Goal: Task Accomplishment & Management: Complete application form

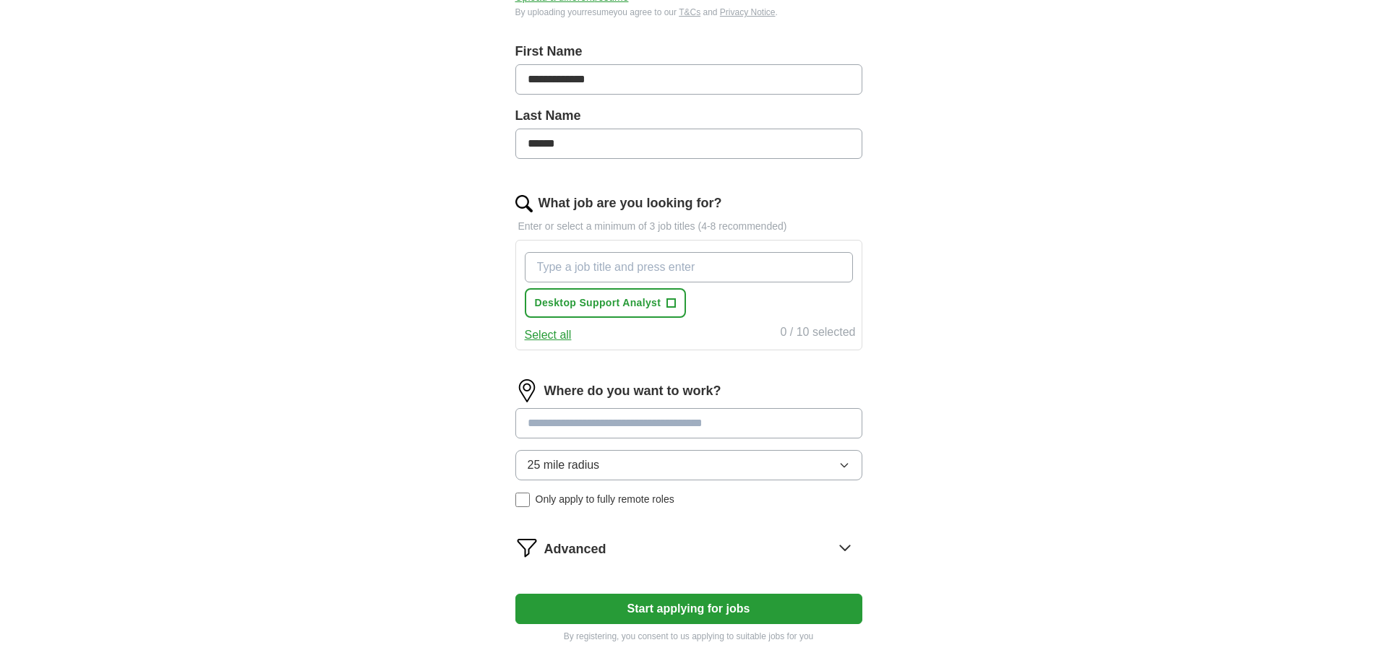
scroll to position [311, 0]
click at [545, 325] on button "Select all" at bounding box center [548, 333] width 47 height 17
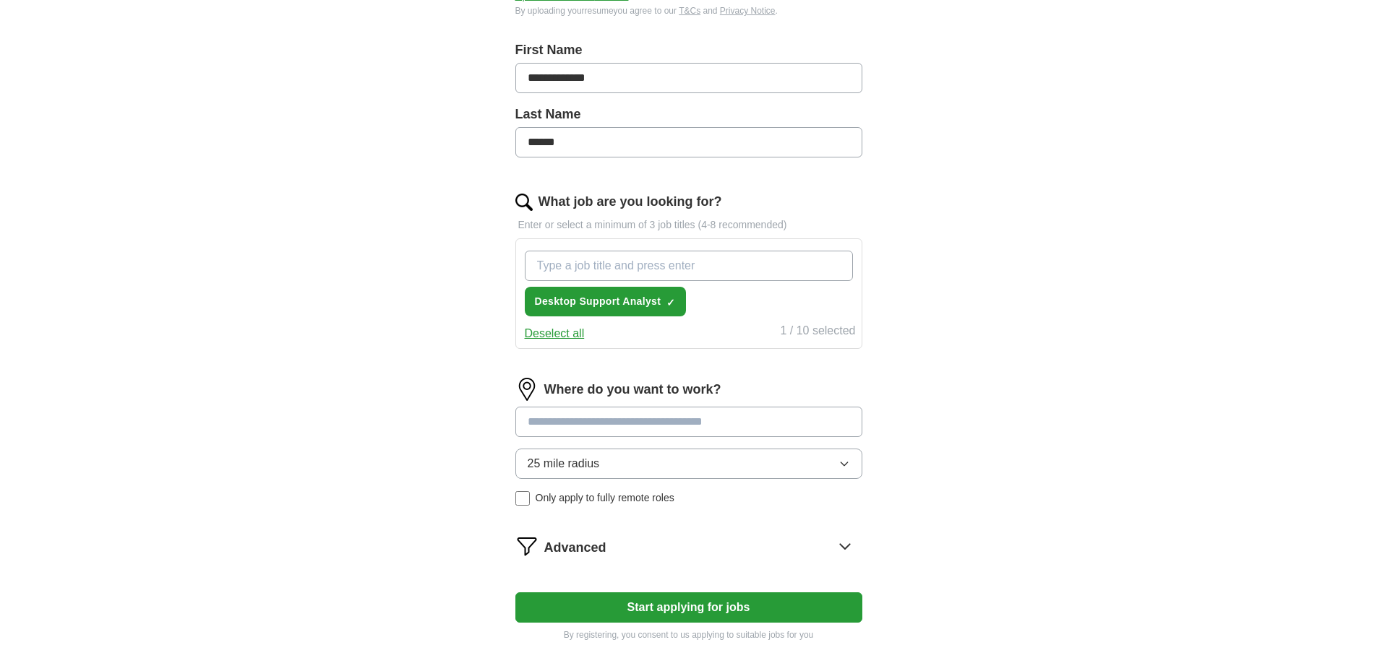
click at [845, 462] on icon "button" at bounding box center [843, 464] width 7 height 4
click at [1046, 489] on div "**********" at bounding box center [688, 197] width 925 height 929
click at [669, 593] on button "Start applying for jobs" at bounding box center [688, 608] width 347 height 30
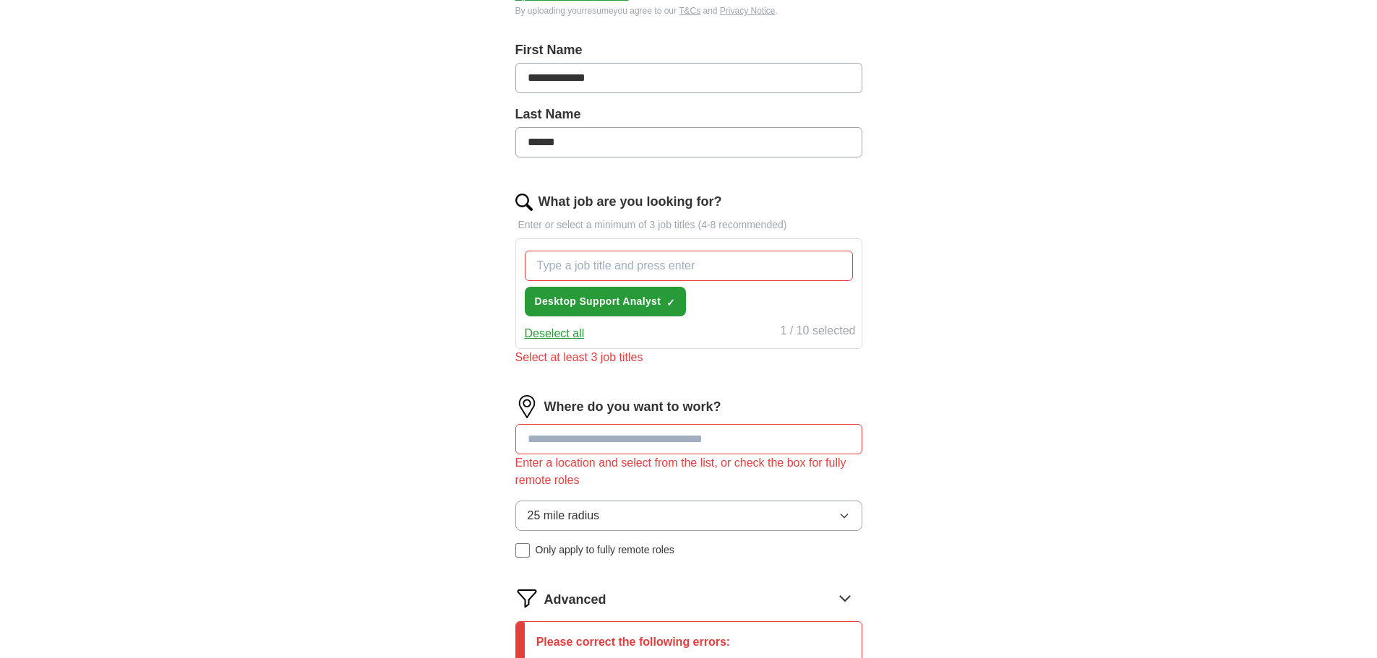
click at [574, 426] on input at bounding box center [688, 439] width 347 height 30
click at [705, 424] on input at bounding box center [688, 439] width 347 height 30
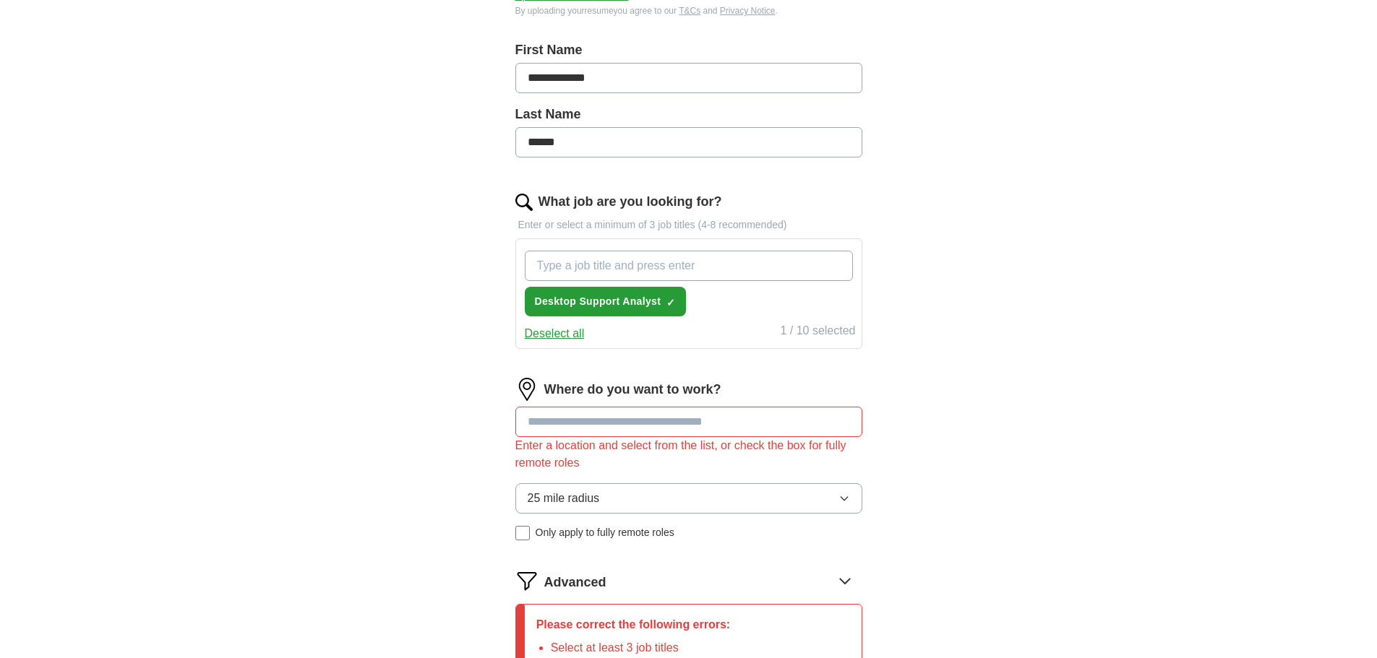
click at [613, 251] on input "What job are you looking for?" at bounding box center [689, 266] width 328 height 30
type input "i"
type input "Information Technology"
click at [582, 404] on div "Where do you want to work? Enter a location and select from the list, or check …" at bounding box center [688, 465] width 347 height 174
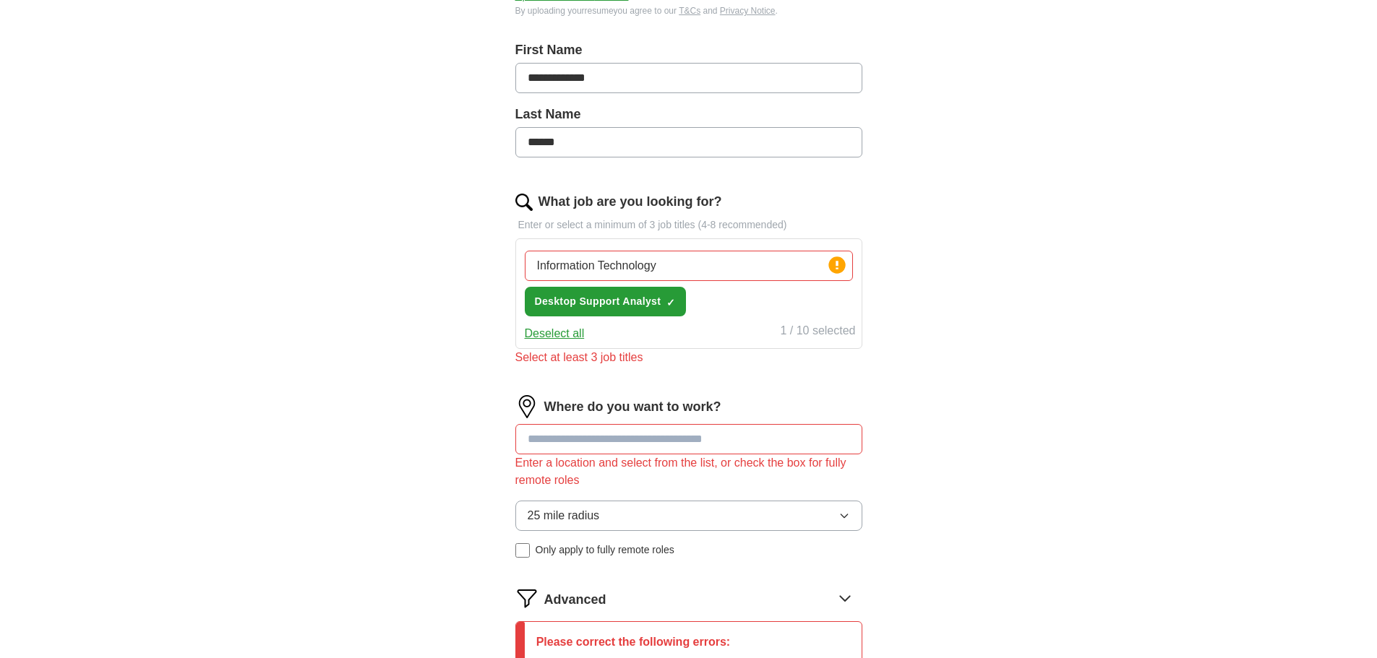
click at [589, 427] on input at bounding box center [688, 439] width 347 height 30
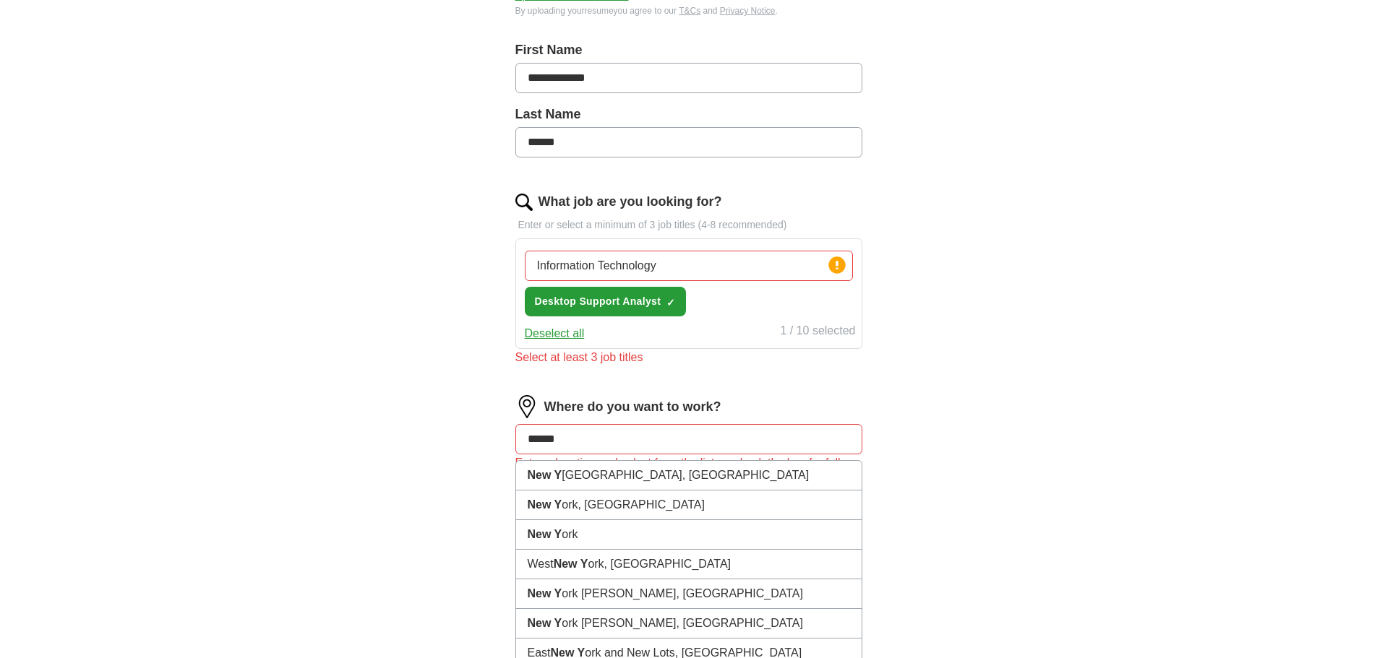
type input "*******"
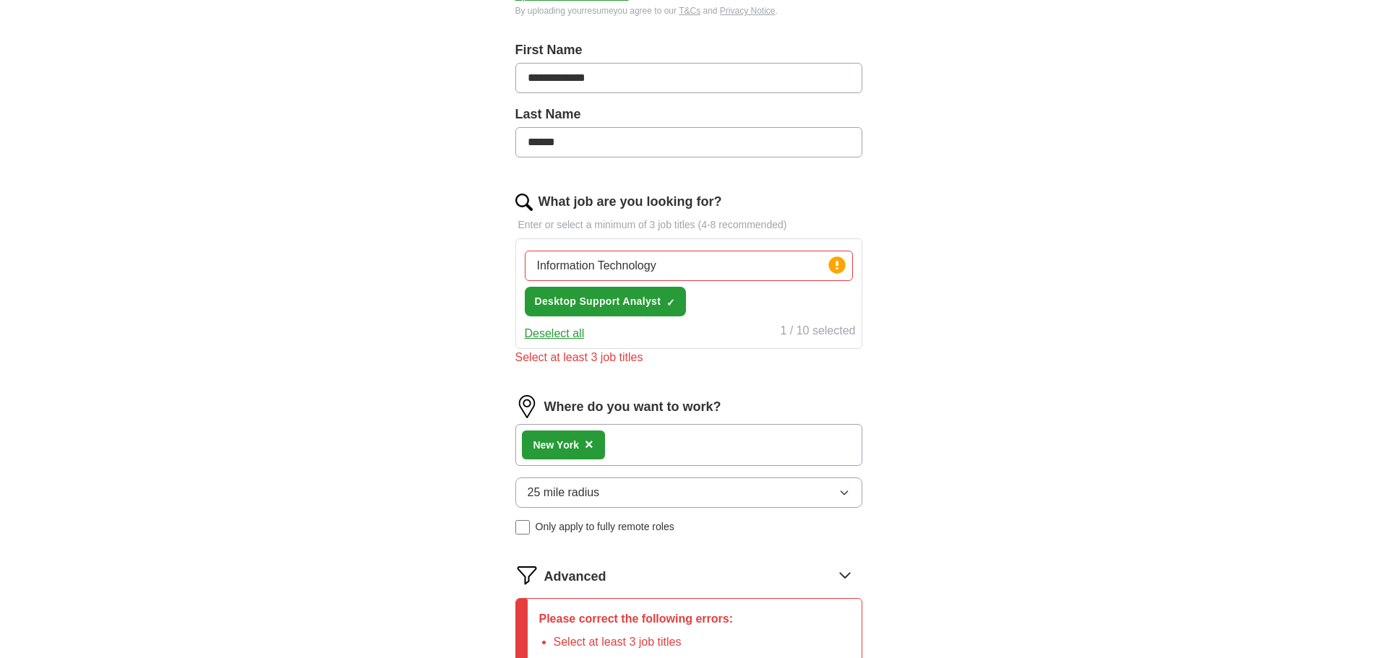
click at [648, 434] on div "New Y ork ×" at bounding box center [688, 445] width 347 height 42
click at [619, 426] on div "New Y ork ×" at bounding box center [688, 445] width 347 height 42
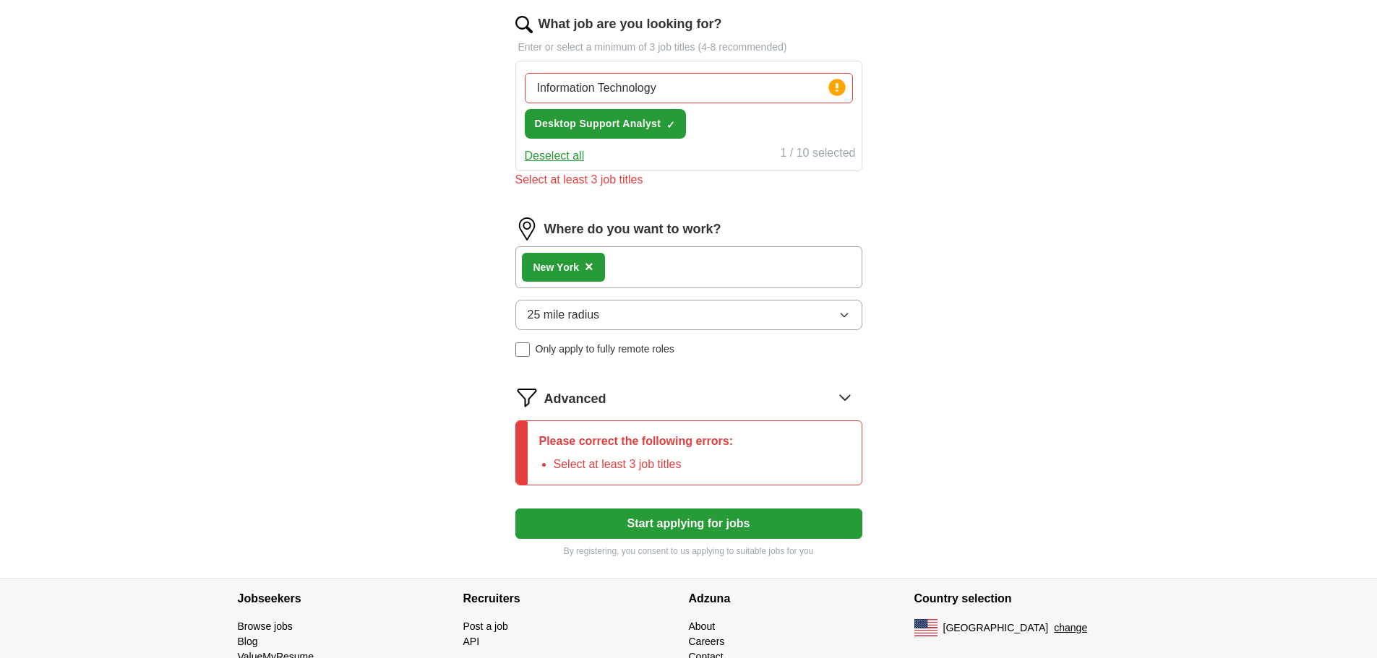
scroll to position [493, 0]
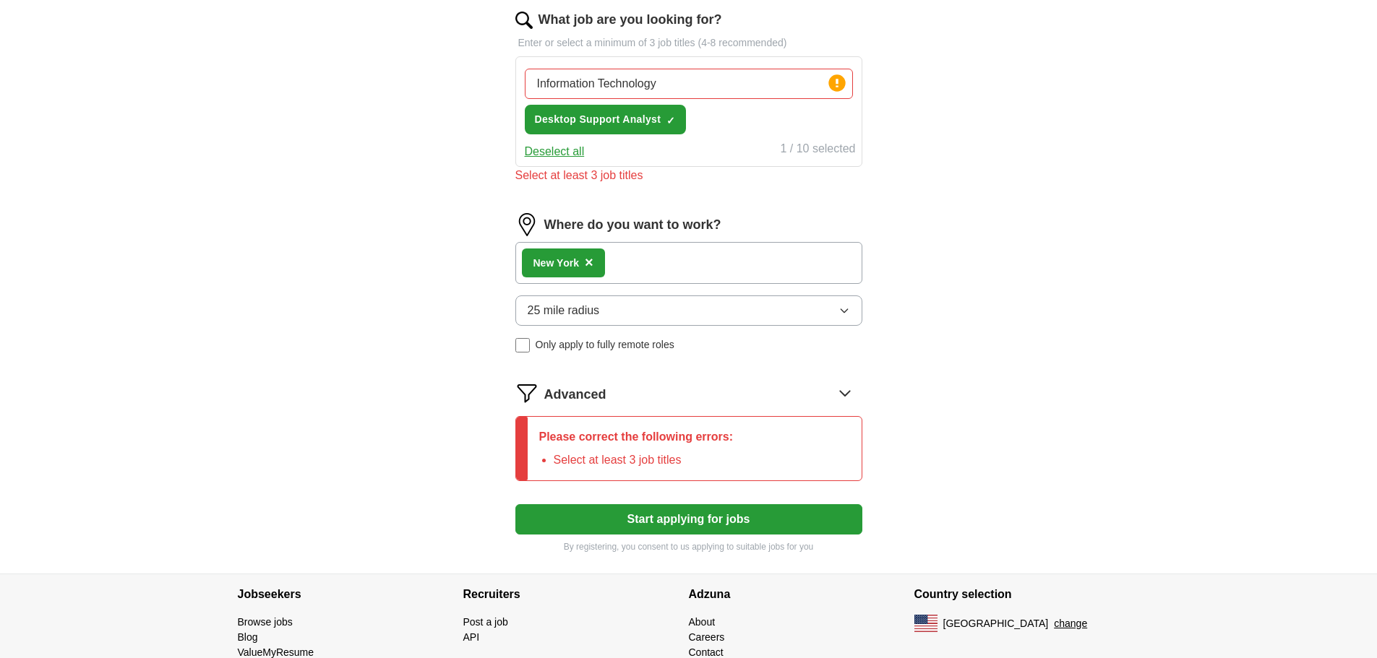
click at [843, 305] on icon "button" at bounding box center [844, 311] width 12 height 12
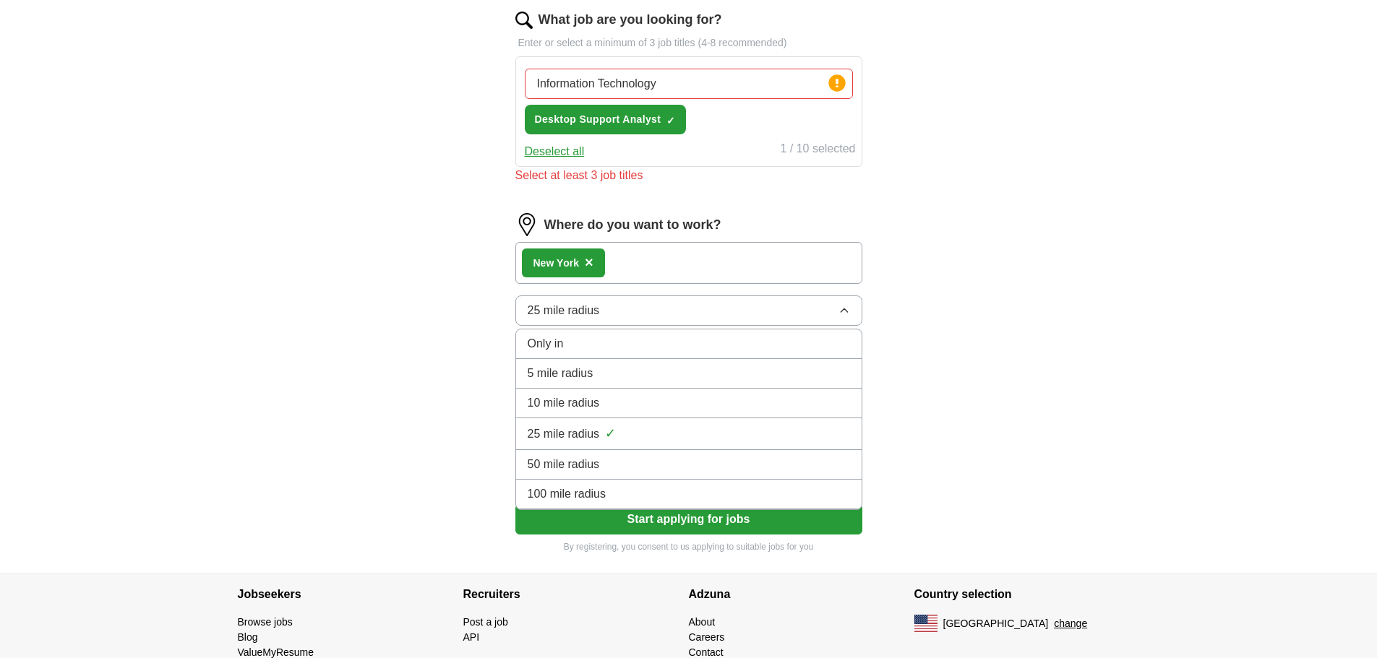
click at [559, 456] on span "50 mile radius" at bounding box center [564, 464] width 72 height 17
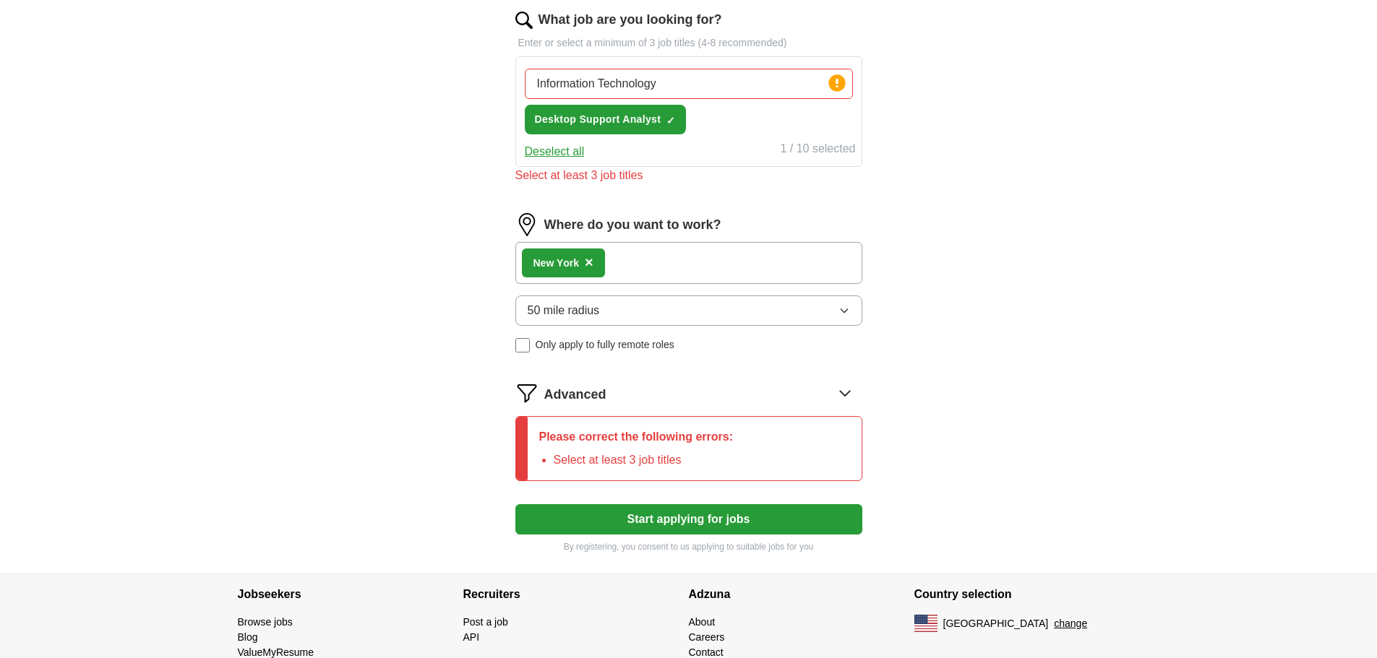
click at [677, 504] on button "Start applying for jobs" at bounding box center [688, 519] width 347 height 30
click at [718, 504] on button "Start applying for jobs" at bounding box center [688, 519] width 347 height 30
click at [574, 143] on button "Deselect all" at bounding box center [555, 151] width 60 height 17
click at [574, 140] on div "Select all 0 / 10 selected" at bounding box center [689, 150] width 334 height 20
click at [551, 143] on button "Select all" at bounding box center [548, 151] width 47 height 17
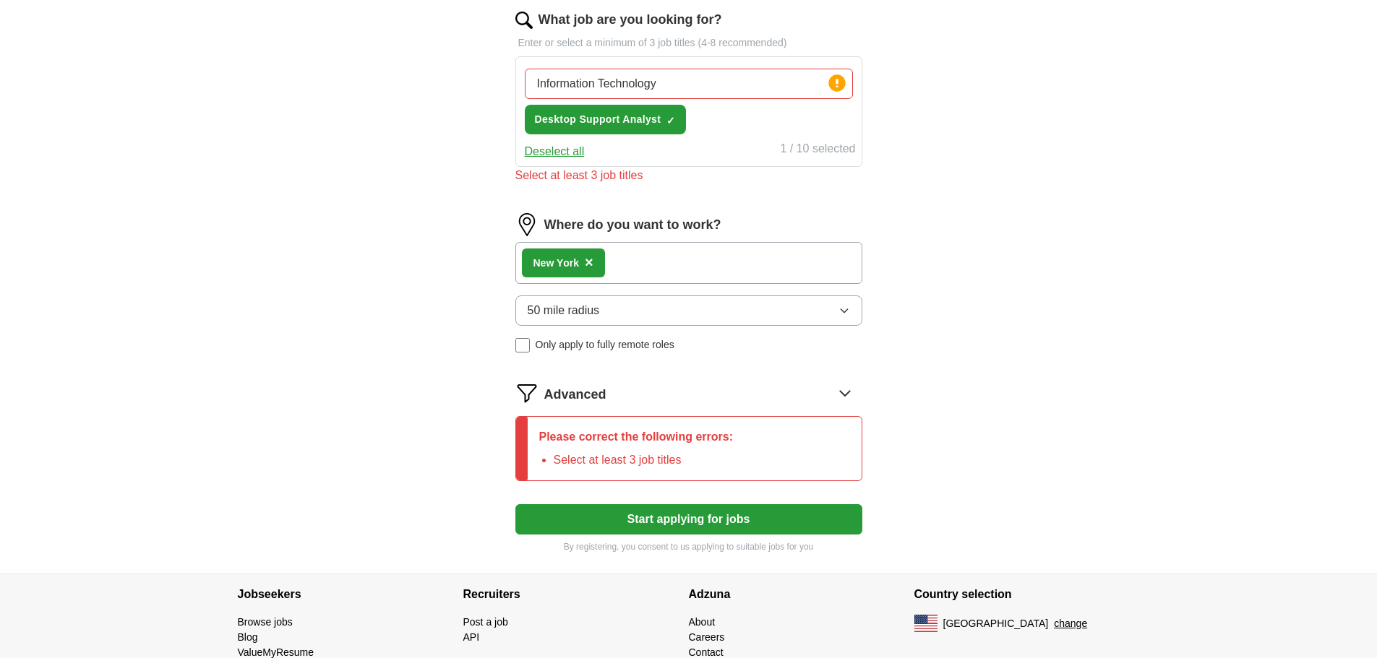
click at [843, 382] on icon at bounding box center [844, 393] width 23 height 23
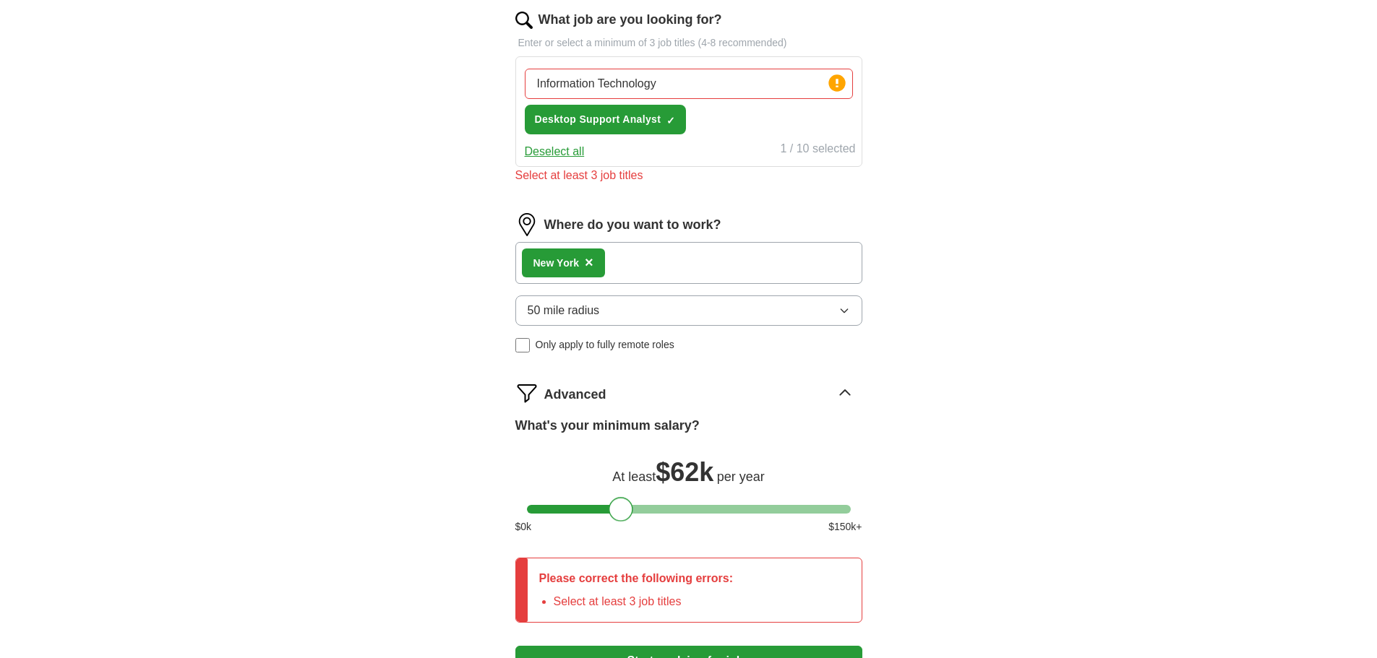
drag, startPoint x: 538, startPoint y: 492, endPoint x: 620, endPoint y: 492, distance: 82.4
click at [620, 497] on div at bounding box center [620, 509] width 25 height 25
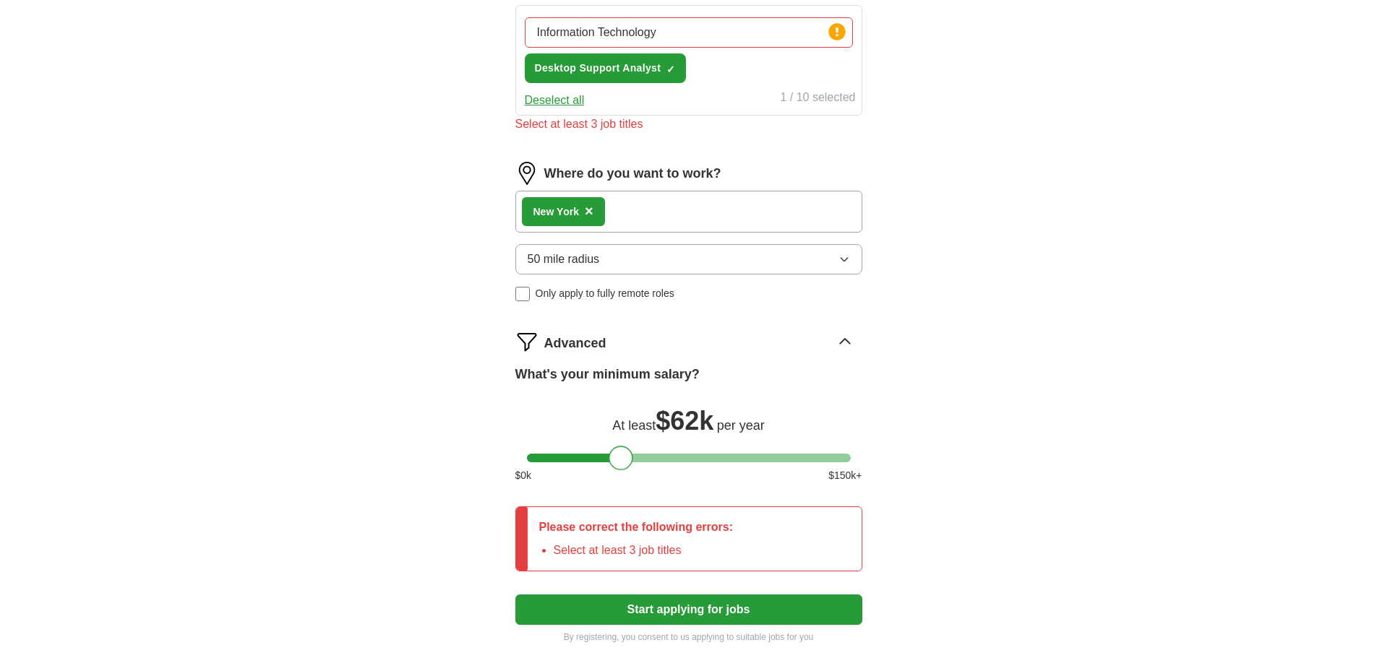
scroll to position [548, 0]
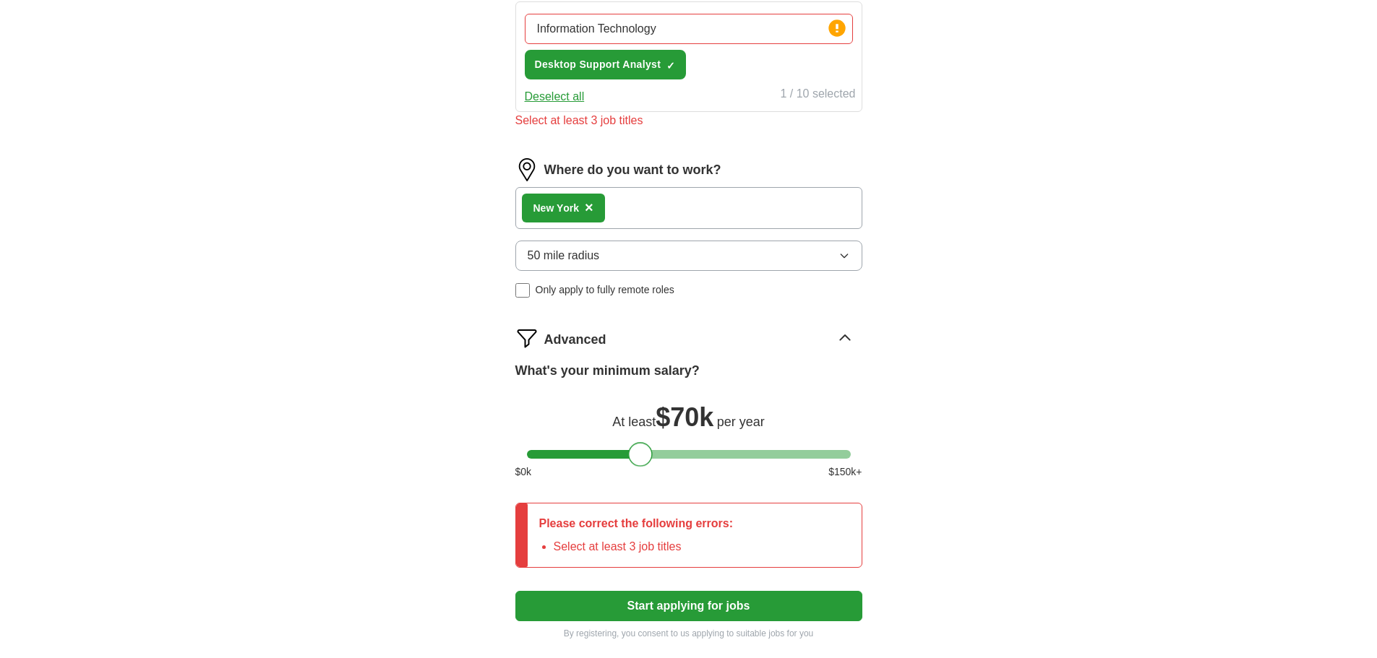
drag, startPoint x: 619, startPoint y: 438, endPoint x: 640, endPoint y: 437, distance: 20.2
click at [640, 442] on div at bounding box center [640, 454] width 25 height 25
click at [661, 591] on button "Start applying for jobs" at bounding box center [688, 606] width 347 height 30
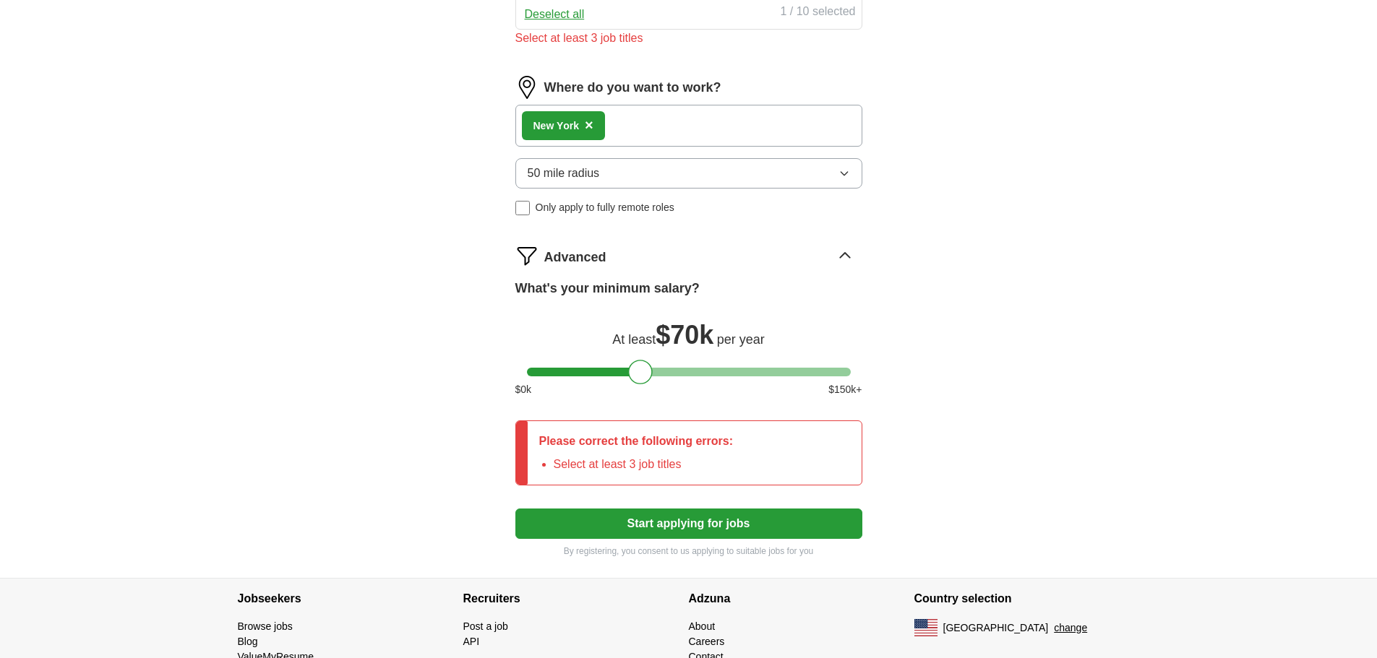
scroll to position [679, 0]
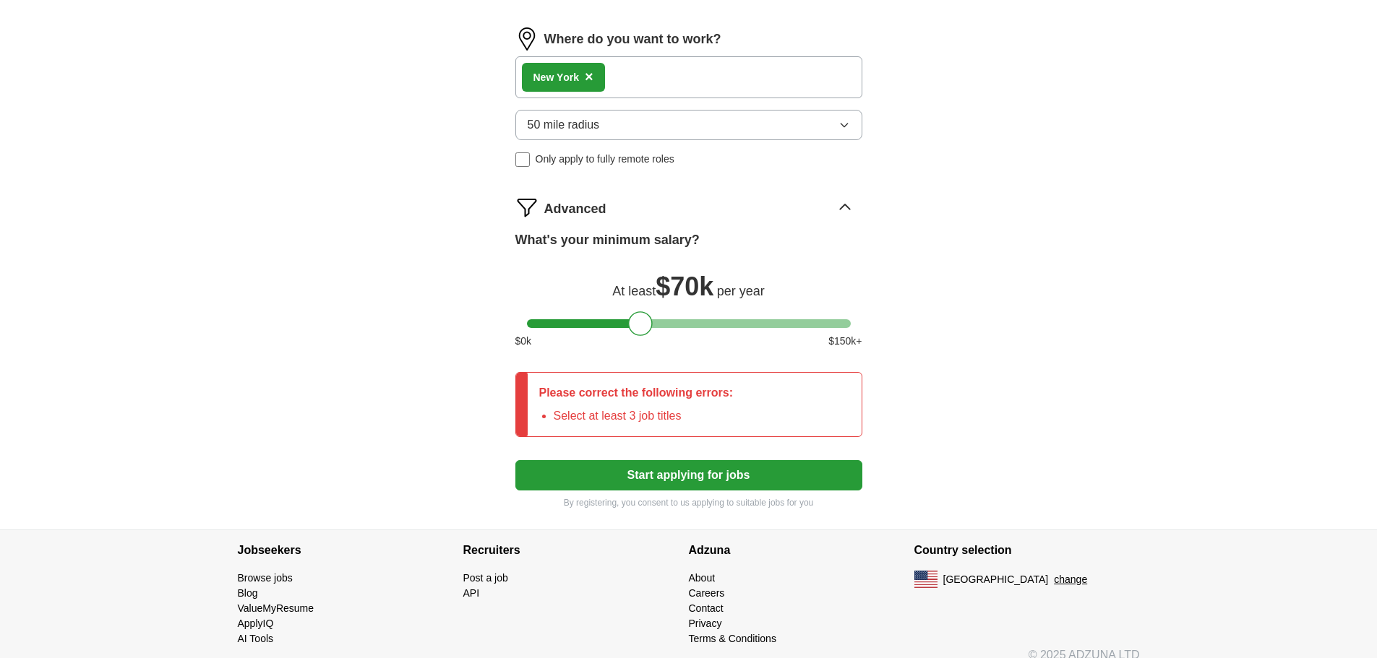
click at [676, 460] on button "Start applying for jobs" at bounding box center [688, 475] width 347 height 30
click at [594, 389] on div "Please correct the following errors: Select at least 3 job titles" at bounding box center [637, 405] width 218 height 64
click at [652, 384] on p "Please correct the following errors:" at bounding box center [636, 392] width 194 height 17
click at [686, 384] on p "Please correct the following errors:" at bounding box center [636, 392] width 194 height 17
click at [666, 408] on li "Select at least 3 job titles" at bounding box center [644, 416] width 180 height 17
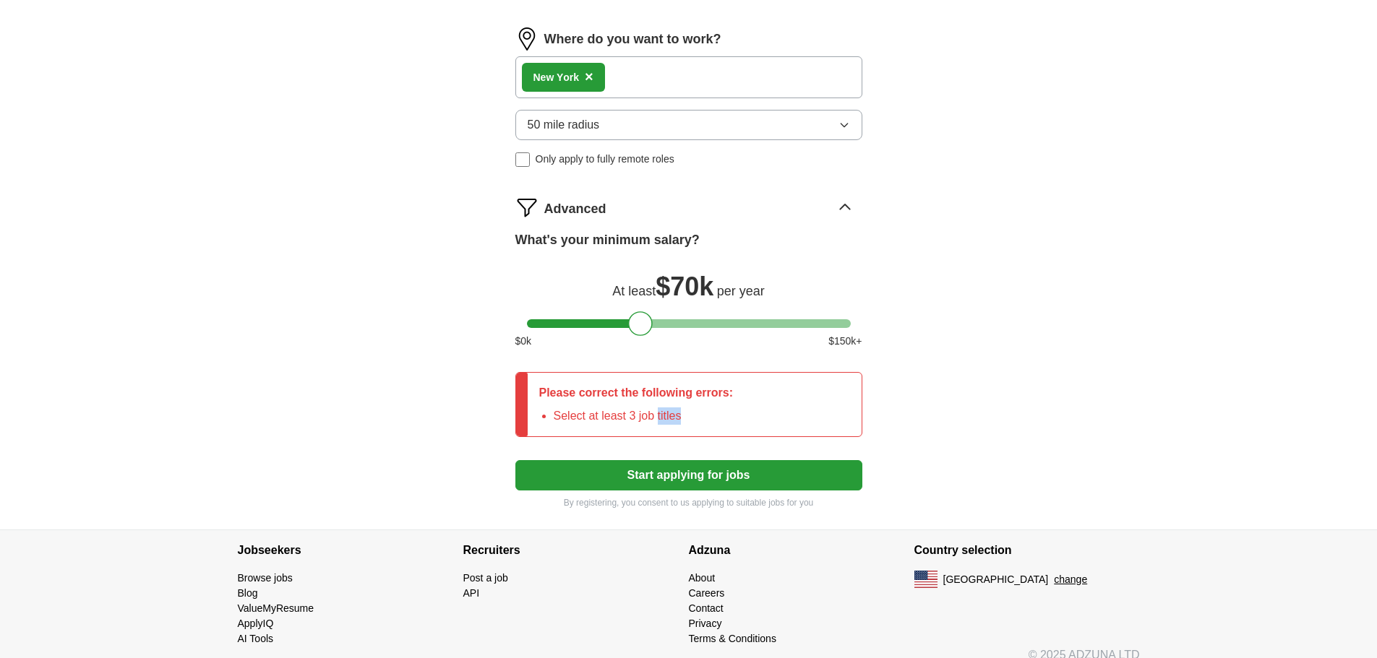
click at [666, 408] on li "Select at least 3 job titles" at bounding box center [644, 416] width 180 height 17
click at [707, 408] on li "Select at least 3 job titles" at bounding box center [644, 416] width 180 height 17
click at [737, 377] on div "Please correct the following errors: Select at least 3 job titles" at bounding box center [637, 405] width 218 height 64
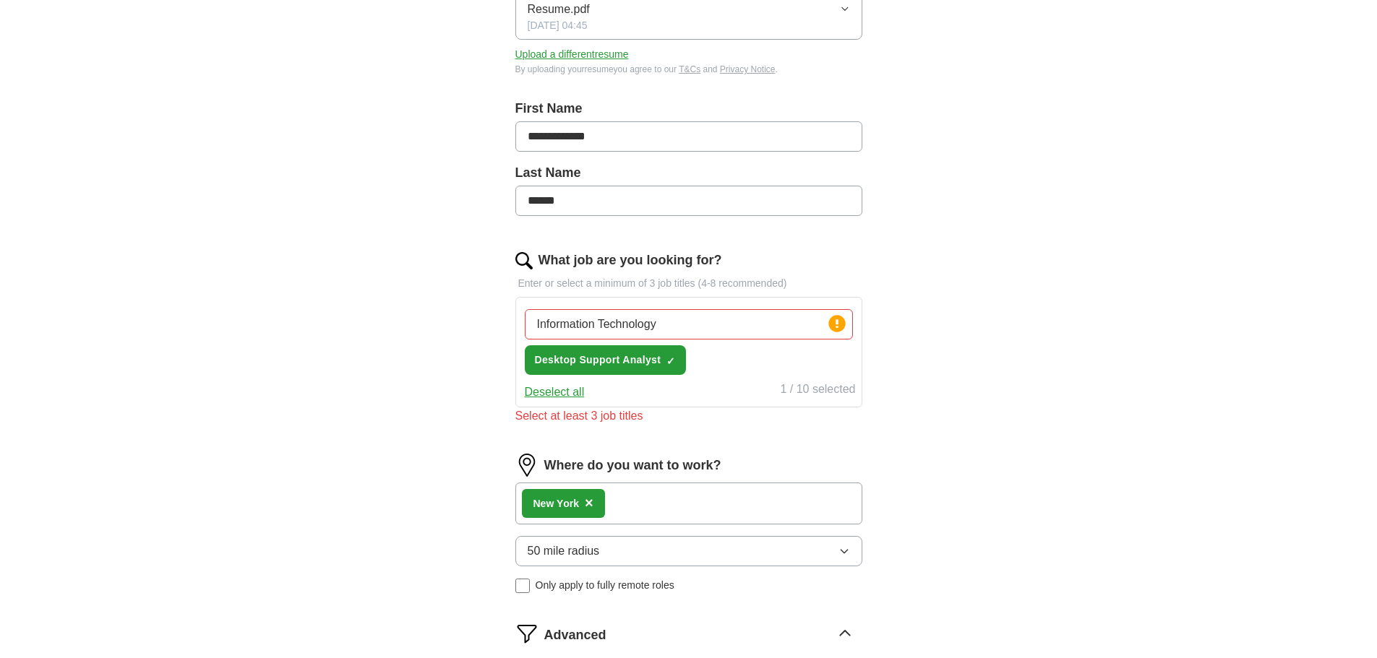
scroll to position [254, 0]
click at [660, 308] on input "Information Technology" at bounding box center [689, 323] width 328 height 30
